Goal: Task Accomplishment & Management: Manage account settings

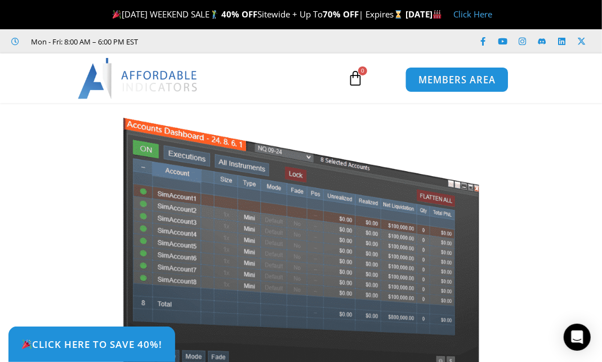
click at [456, 78] on span "MEMBERS AREA" at bounding box center [456, 80] width 77 height 10
click at [459, 80] on span "MEMBERS AREA" at bounding box center [456, 80] width 77 height 10
click at [446, 84] on span "MEMBERS AREA" at bounding box center [456, 80] width 77 height 10
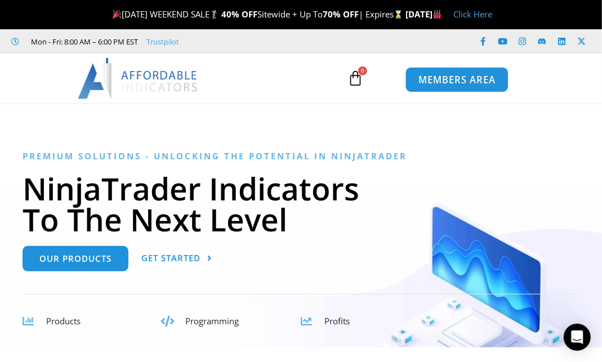
click at [439, 72] on link "MEMBERS AREA" at bounding box center [456, 79] width 103 height 25
click at [451, 84] on span "MEMBERS AREA" at bounding box center [456, 80] width 77 height 10
click at [455, 78] on span "MEMBERS AREA" at bounding box center [456, 80] width 77 height 10
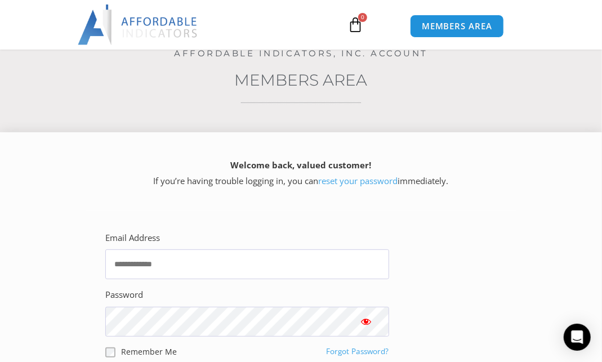
scroll to position [225, 0]
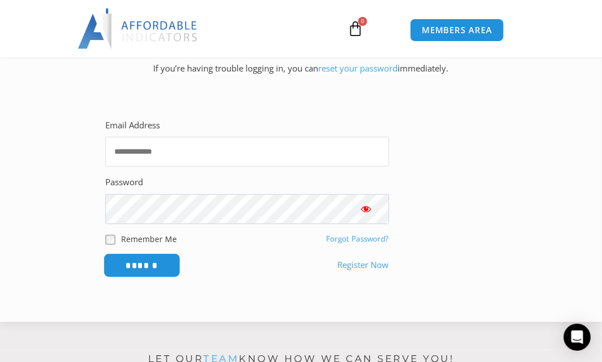
type input "**********"
click at [151, 266] on input "******" at bounding box center [142, 265] width 77 height 24
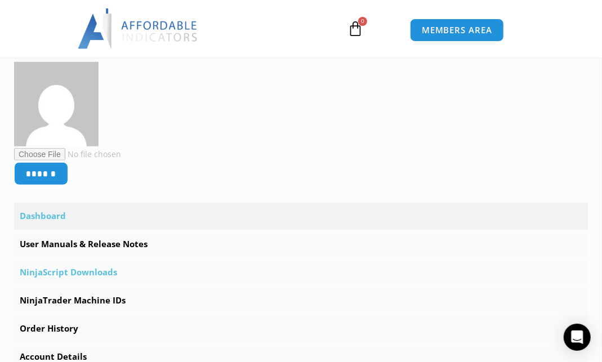
scroll to position [300, 0]
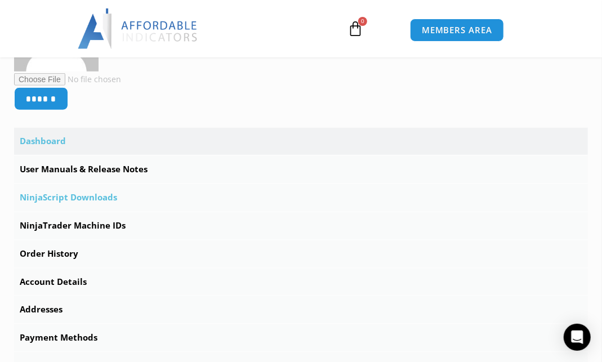
click at [75, 199] on link "NinjaScript Downloads" at bounding box center [300, 197] width 573 height 27
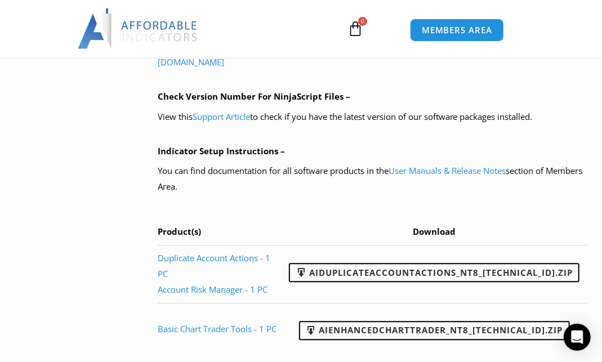
scroll to position [1013, 0]
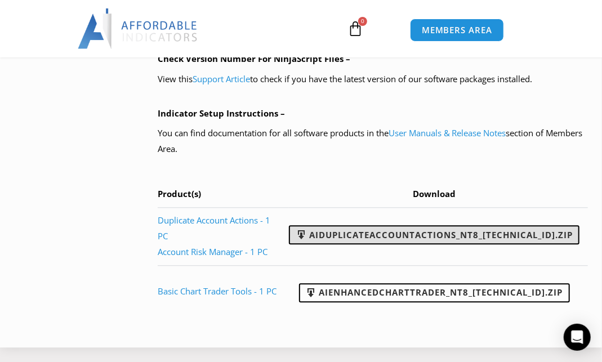
click at [426, 235] on link "AIDuplicateAccountActions_NT8_[TECHNICAL_ID].zip" at bounding box center [434, 234] width 290 height 19
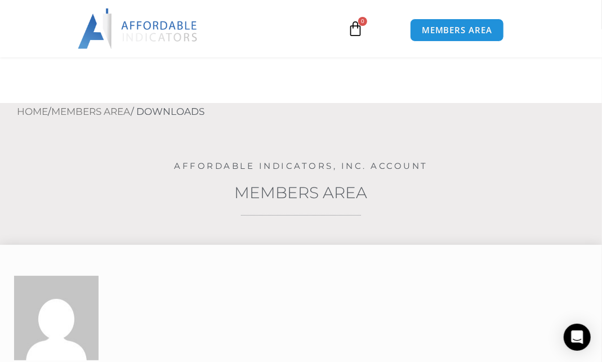
scroll to position [187, 0]
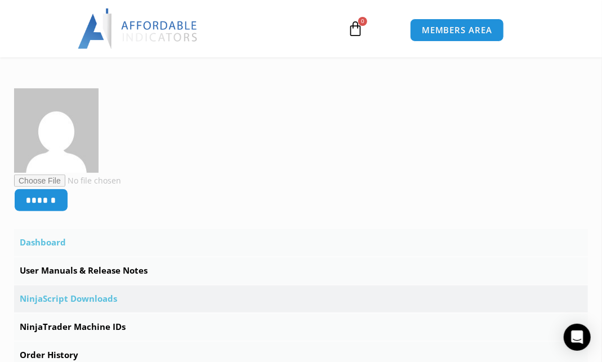
click at [53, 235] on link "Dashboard" at bounding box center [300, 242] width 573 height 27
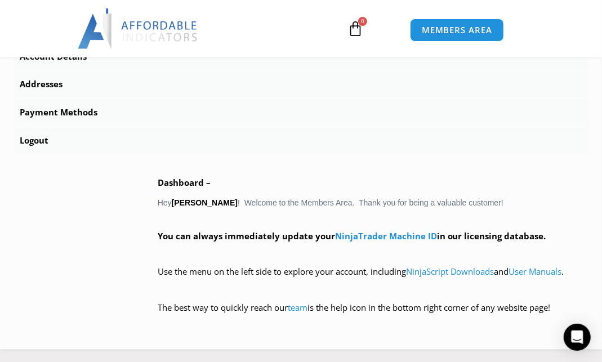
scroll to position [412, 0]
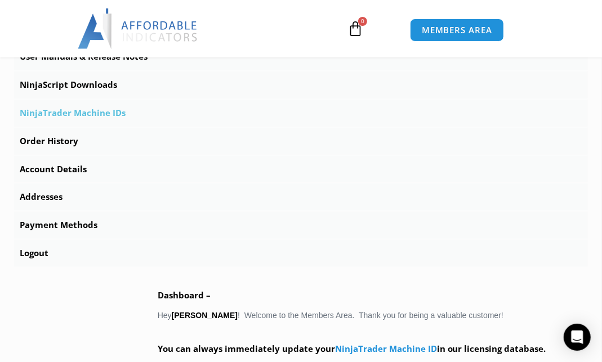
click at [78, 113] on link "NinjaTrader Machine IDs" at bounding box center [300, 113] width 573 height 27
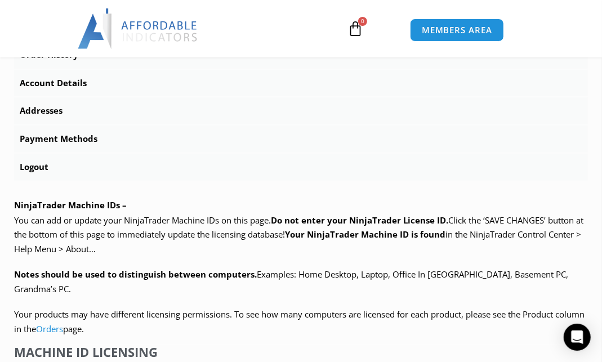
scroll to position [600, 0]
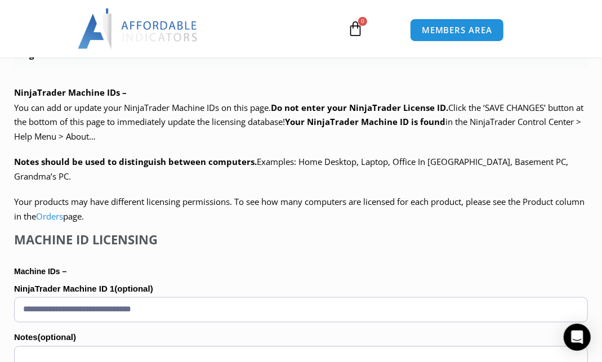
click at [359, 235] on div "Machine ID Licensing" at bounding box center [300, 242] width 573 height 20
click at [201, 299] on input "**********" at bounding box center [300, 309] width 573 height 25
drag, startPoint x: 207, startPoint y: 294, endPoint x: -24, endPoint y: 299, distance: 230.8
paste input "text"
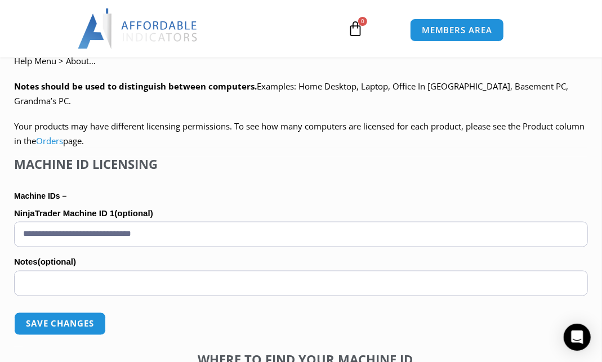
scroll to position [750, 0]
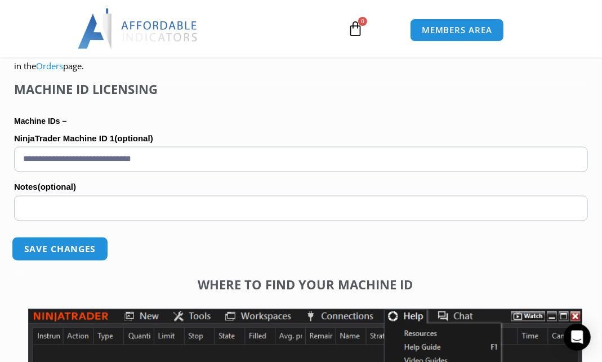
type input "**********"
click at [55, 237] on button "Save changes" at bounding box center [60, 249] width 96 height 24
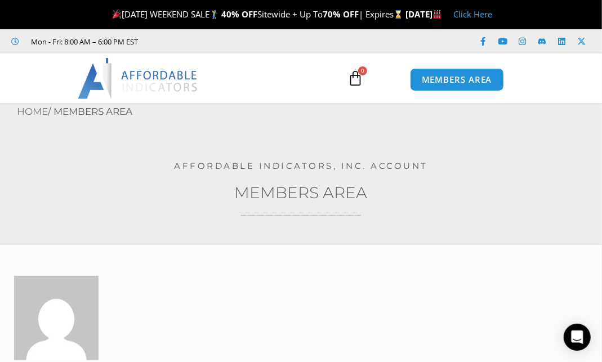
click at [264, 92] on div at bounding box center [186, 78] width 241 height 41
click at [451, 79] on span "MEMBERS AREA" at bounding box center [456, 80] width 77 height 10
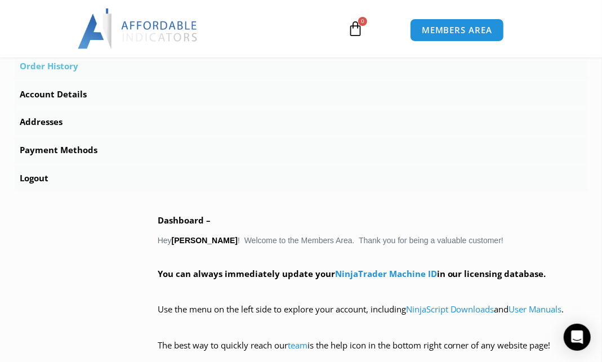
scroll to position [525, 0]
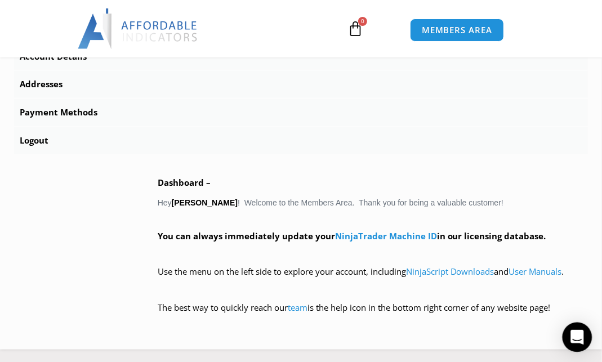
click at [585, 341] on div "Open Intercom Messenger" at bounding box center [577, 337] width 30 height 30
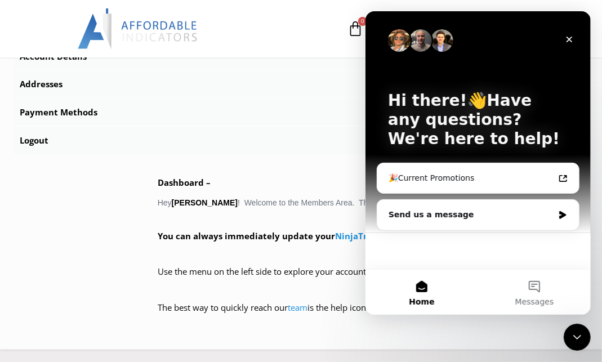
scroll to position [0, 0]
click at [535, 289] on button "Messages" at bounding box center [533, 292] width 113 height 45
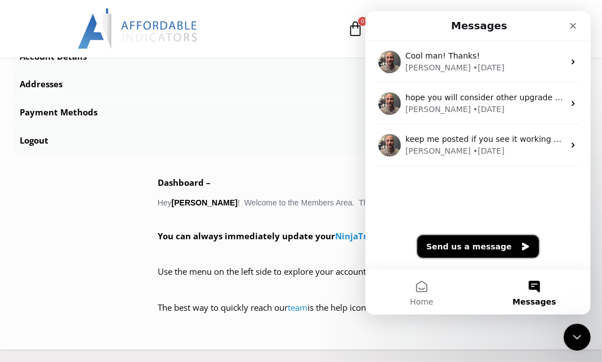
click at [472, 245] on button "Send us a message" at bounding box center [477, 246] width 122 height 23
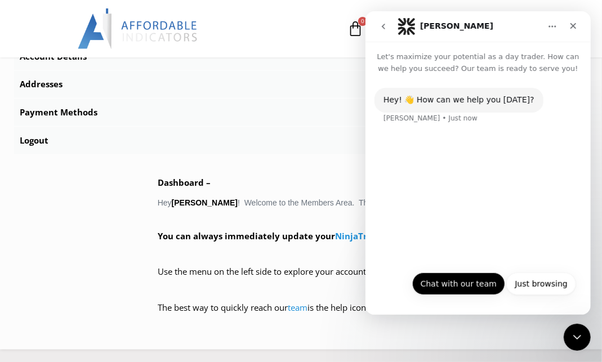
click at [465, 282] on button "Chat with our team" at bounding box center [457, 283] width 93 height 23
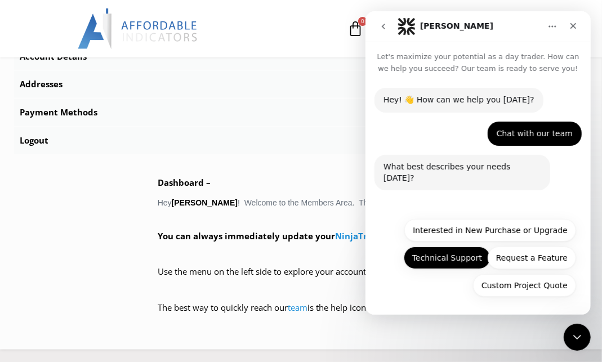
click at [446, 259] on button "Technical Support" at bounding box center [446, 257] width 87 height 23
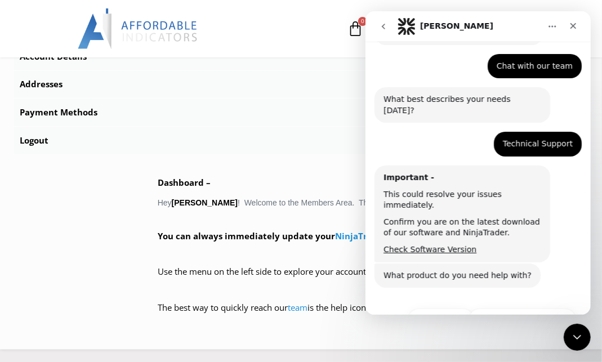
scroll to position [107, 0]
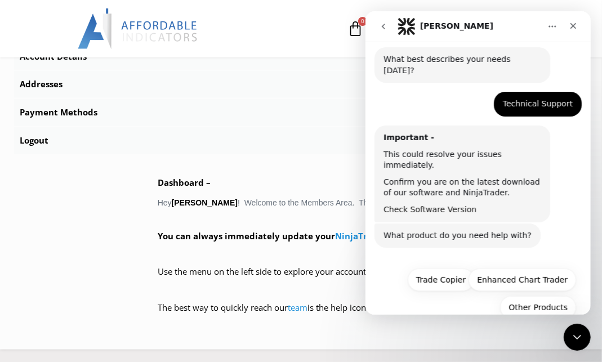
click at [419, 205] on link "Check Software Version" at bounding box center [429, 209] width 93 height 9
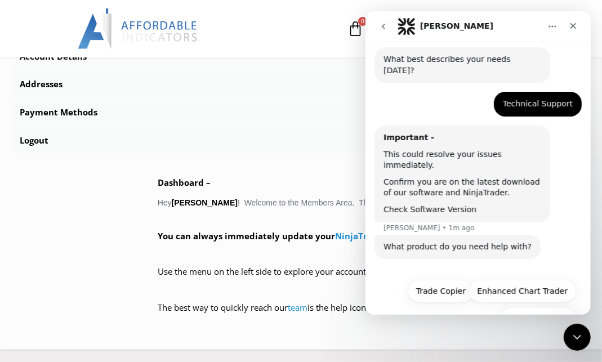
scroll to position [119, 0]
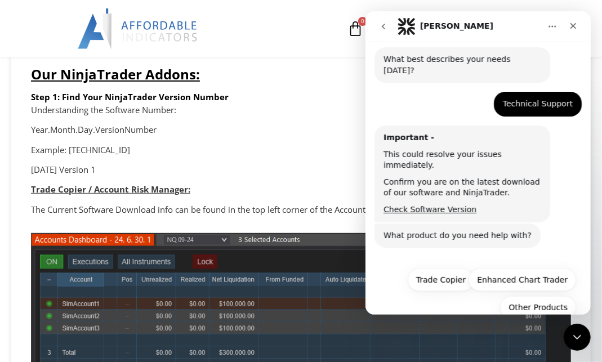
scroll to position [225, 0]
